Goal: Task Accomplishment & Management: Complete application form

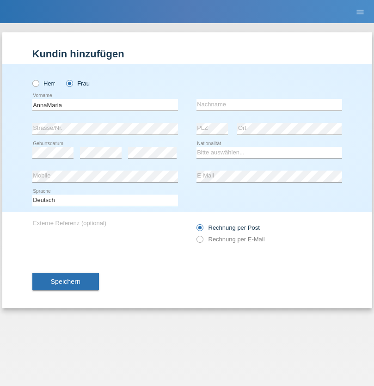
type input "AnnaMaria"
click at [269, 104] on input "text" at bounding box center [269, 105] width 146 height 12
type input "Fabisiak"
select select "PL"
select select "C"
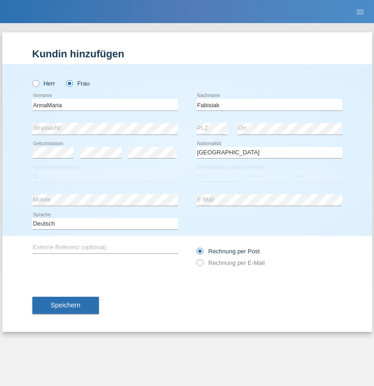
select select "25"
select select "04"
select select "2021"
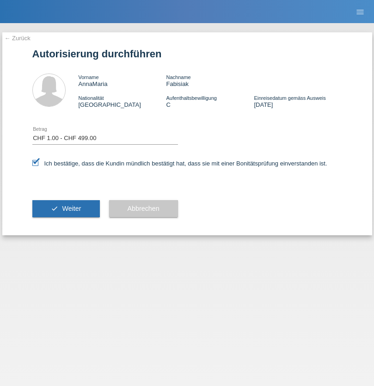
select select "1"
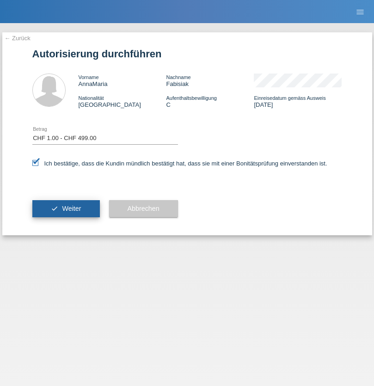
click at [66, 208] on span "Weiter" at bounding box center [71, 208] width 19 height 7
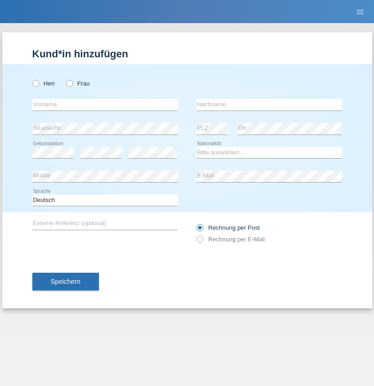
radio input "true"
click at [105, 104] on input "text" at bounding box center [105, 105] width 146 height 12
type input "Yasin"
click at [269, 104] on input "text" at bounding box center [269, 105] width 146 height 12
type input "Sariksya"
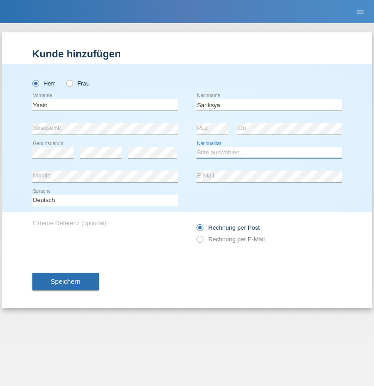
select select "AT"
select select "C"
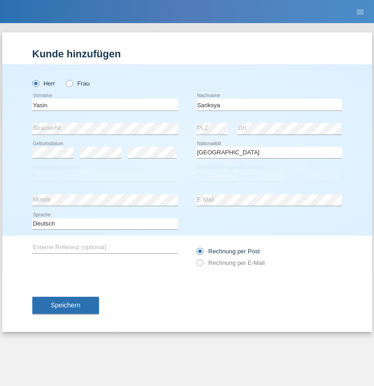
select select "13"
select select "10"
select select "2021"
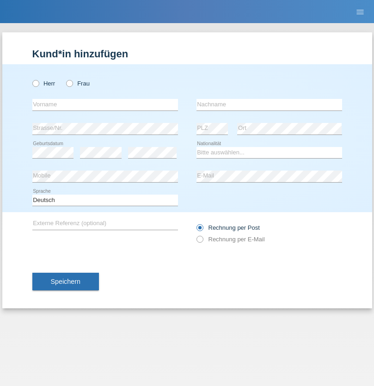
radio input "true"
click at [105, 104] on input "text" at bounding box center [105, 105] width 146 height 12
type input "Bashir"
click at [269, 104] on input "text" at bounding box center [269, 105] width 146 height 12
type input "Tawakoli"
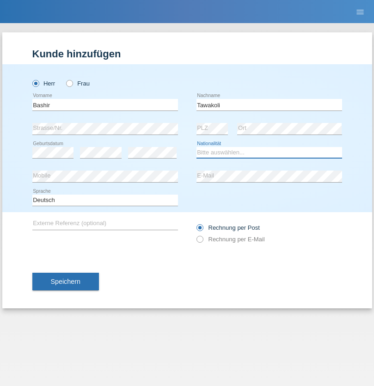
select select "AF"
select select "C"
select select "12"
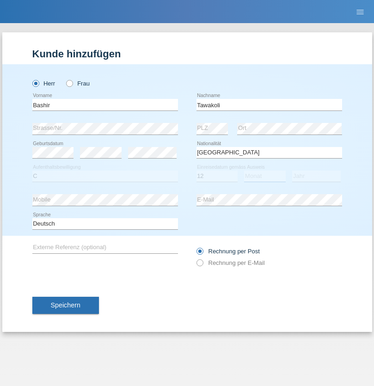
select select "10"
select select "2021"
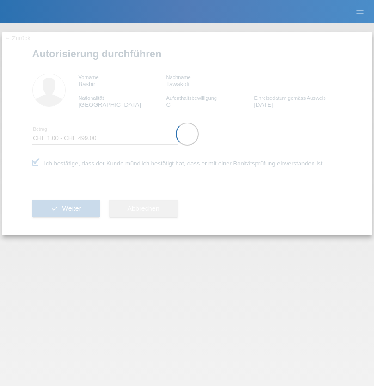
select select "1"
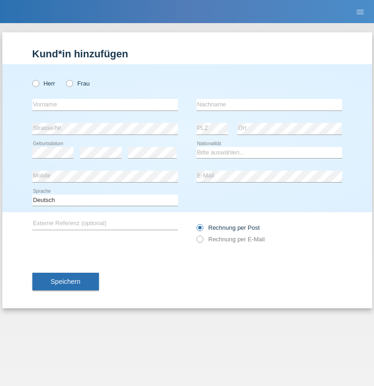
radio input "true"
click at [105, 104] on input "text" at bounding box center [105, 105] width 146 height 12
type input "Mergim"
click at [269, 104] on input "text" at bounding box center [269, 105] width 146 height 12
type input "Nuraj"
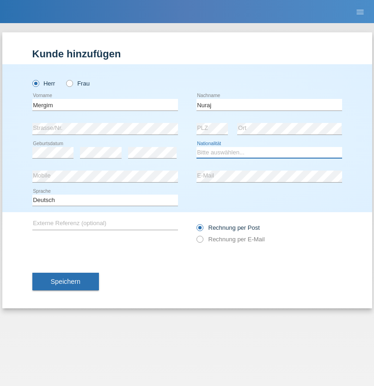
select select "DE"
select select "C"
select select "24"
select select "03"
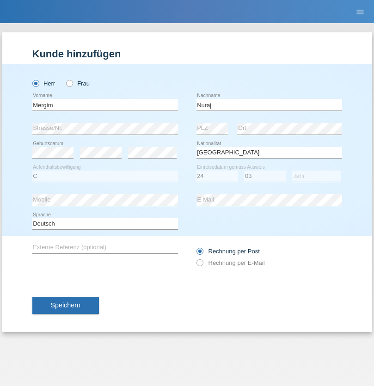
select select "1991"
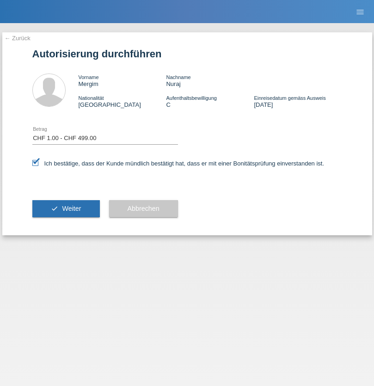
select select "1"
click at [66, 208] on span "Weiter" at bounding box center [71, 208] width 19 height 7
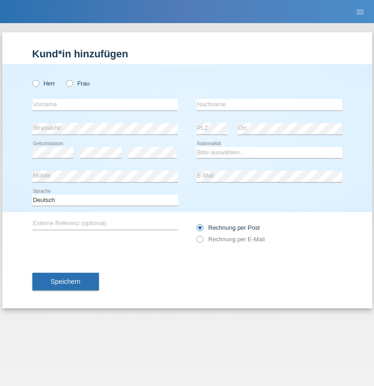
radio input "true"
click at [105, 104] on input "text" at bounding box center [105, 105] width 146 height 12
type input "[PERSON_NAME]"
click at [269, 104] on input "text" at bounding box center [269, 105] width 146 height 12
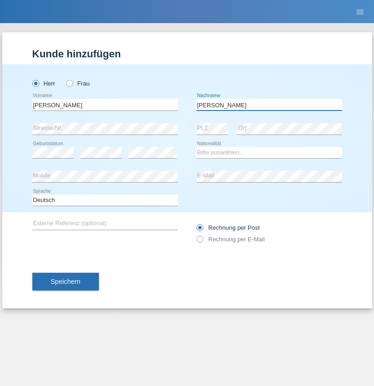
type input "[PERSON_NAME]"
select select "CH"
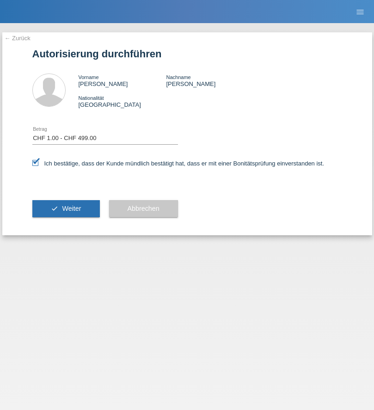
select select "1"
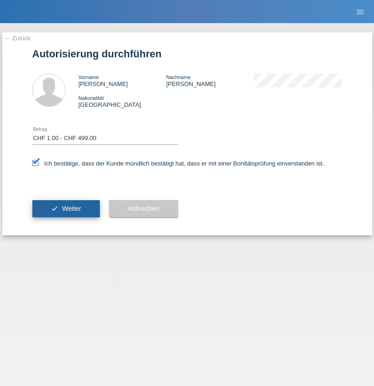
click at [66, 208] on span "Weiter" at bounding box center [71, 208] width 19 height 7
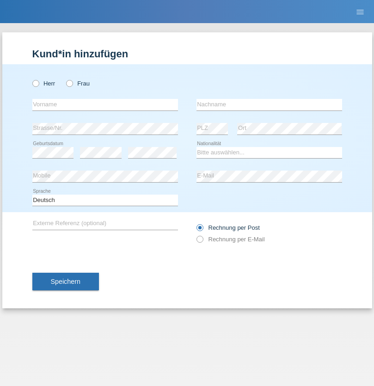
radio input "true"
click at [105, 104] on input "text" at bounding box center [105, 105] width 146 height 12
type input "vesel"
click at [269, 104] on input "text" at bounding box center [269, 105] width 146 height 12
type input "bytyqi"
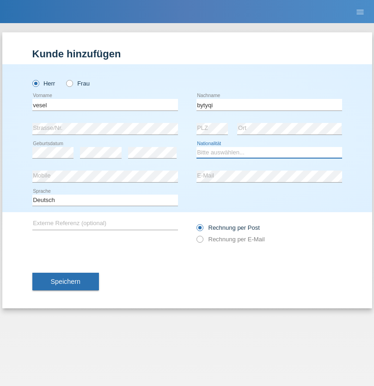
select select "CH"
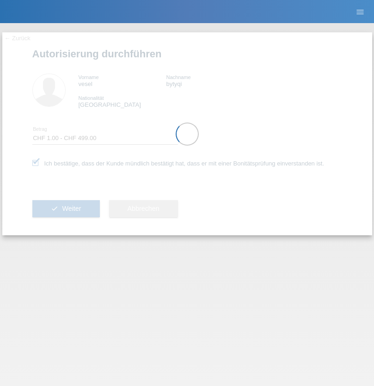
select select "1"
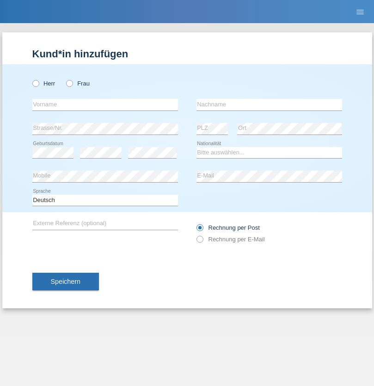
radio input "true"
click at [105, 104] on input "text" at bounding box center [105, 105] width 146 height 12
type input "Elisabeth"
click at [269, 104] on input "text" at bounding box center [269, 105] width 146 height 12
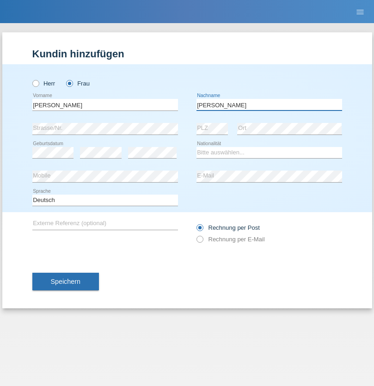
type input "Schärer"
select select "CH"
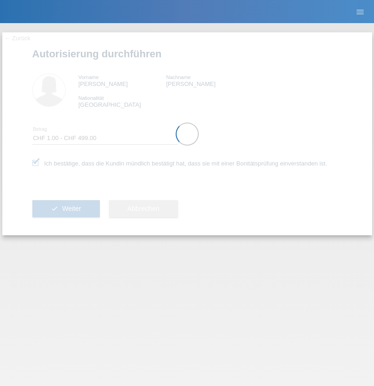
select select "1"
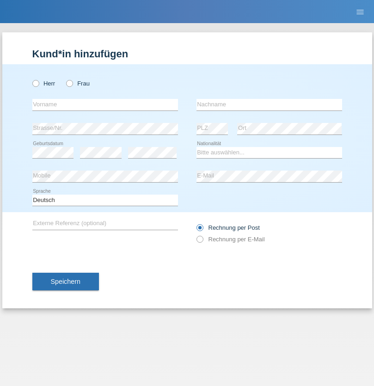
radio input "true"
click at [105, 104] on input "text" at bounding box center [105, 105] width 146 height 12
type input "[PERSON_NAME]"
click at [269, 104] on input "text" at bounding box center [269, 105] width 146 height 12
type input "Balaban"
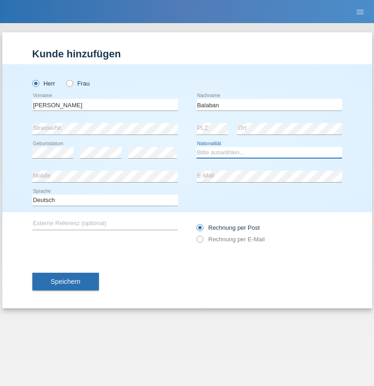
select select "RO"
select select "C"
select select "04"
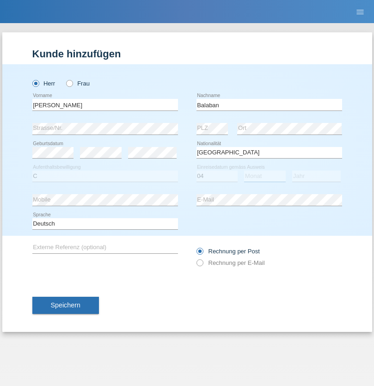
select select "01"
select select "2021"
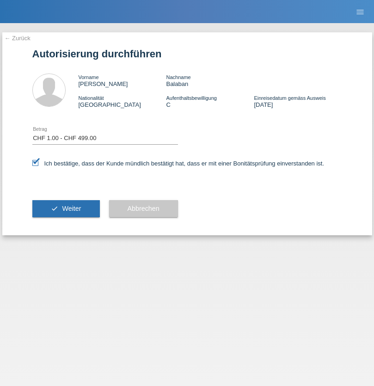
select select "1"
click at [66, 208] on span "Weiter" at bounding box center [71, 208] width 19 height 7
